Goal: Information Seeking & Learning: Understand process/instructions

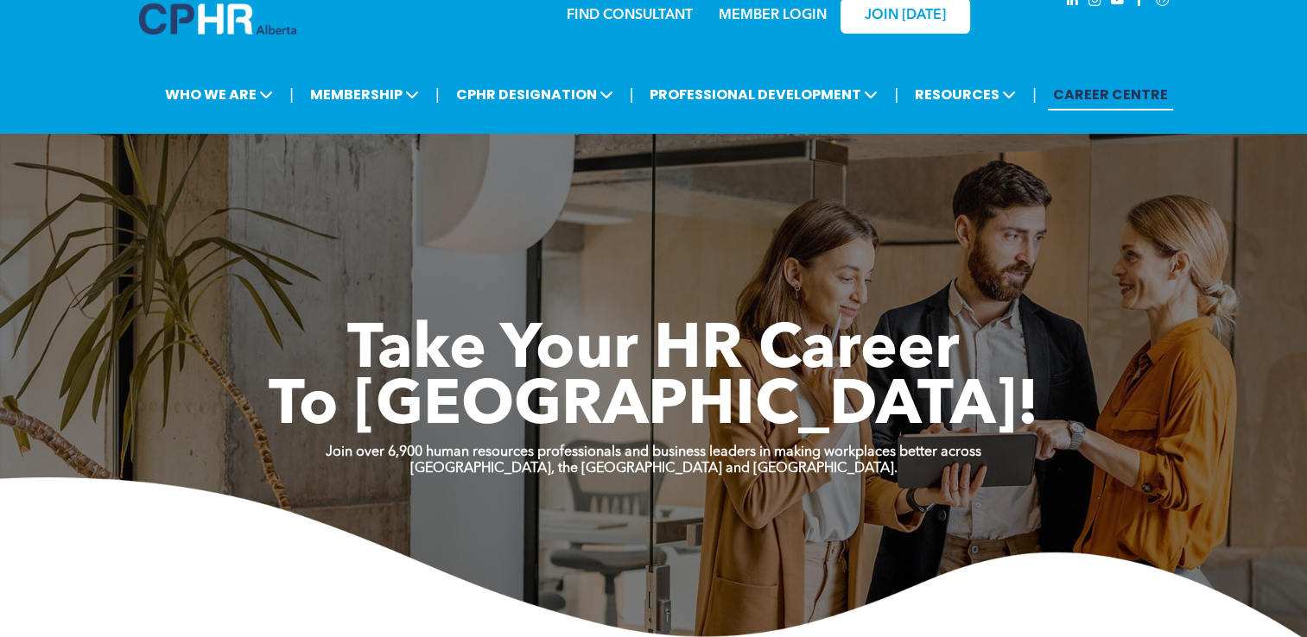
scroll to position [35, 0]
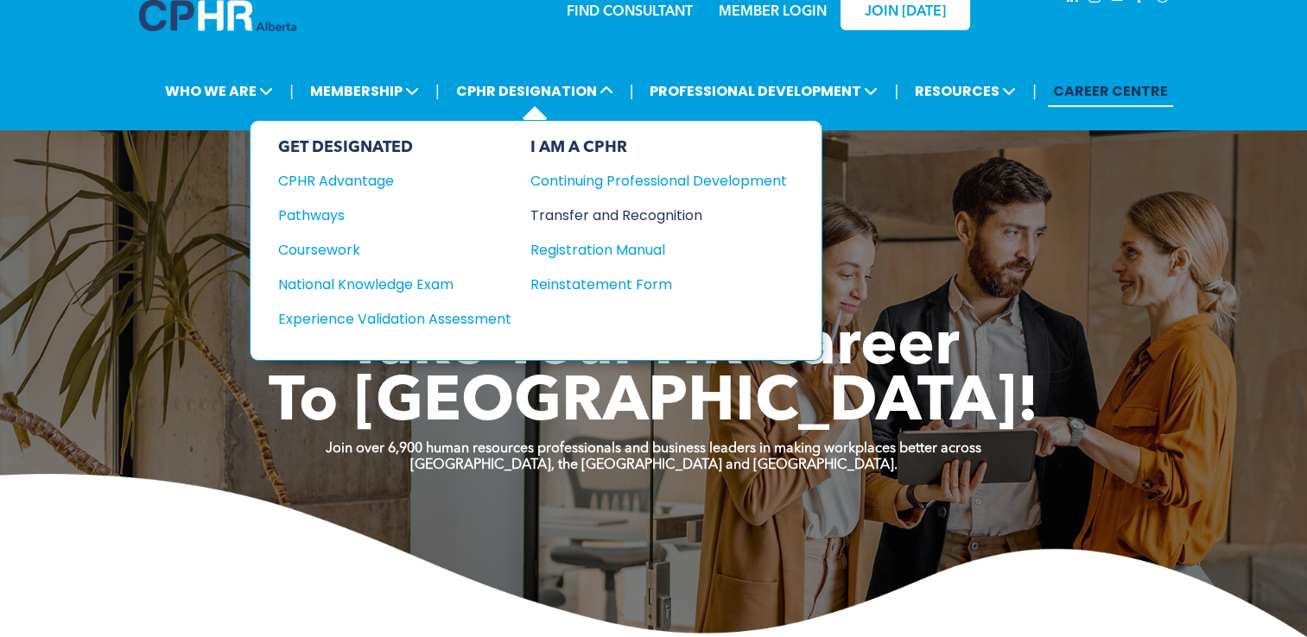
click at [597, 219] on div "Transfer and Recognition" at bounding box center [645, 216] width 231 height 22
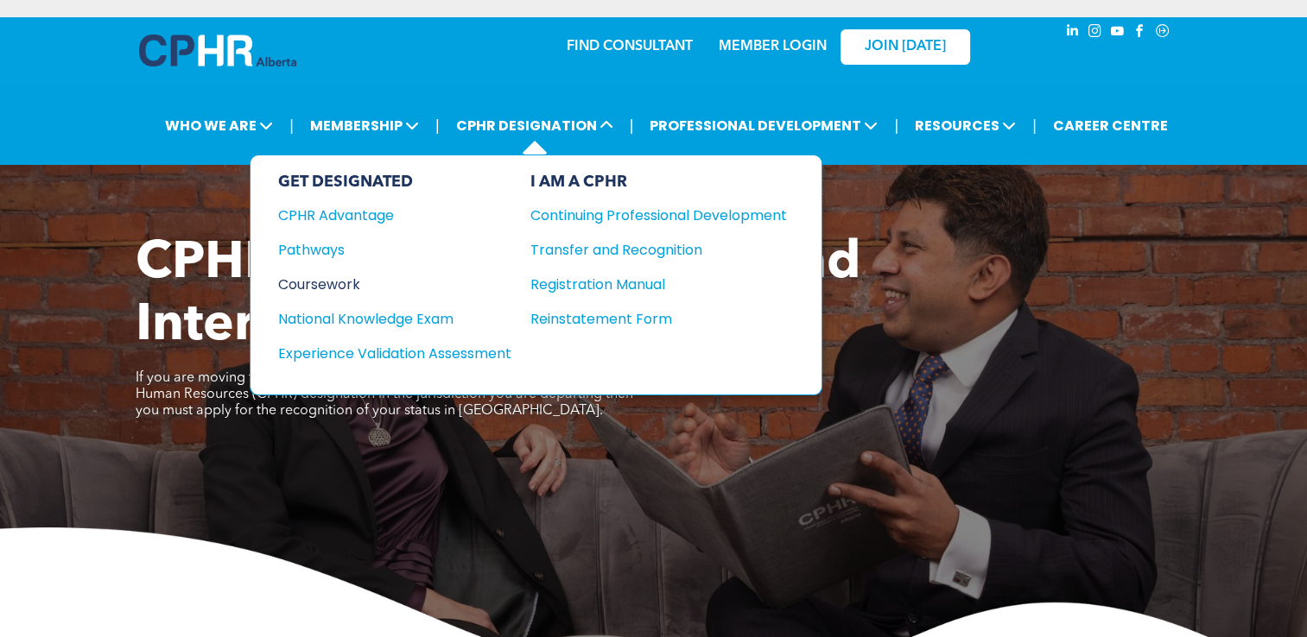
click at [356, 282] on div "Coursework" at bounding box center [383, 285] width 210 height 22
